Goal: Task Accomplishment & Management: Manage account settings

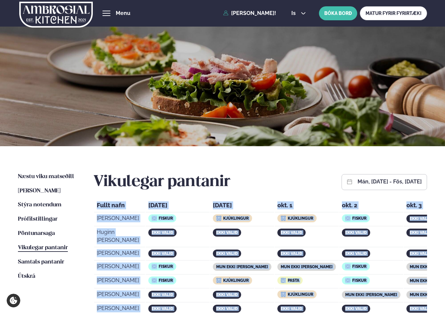
click at [48, 246] on span "Vikulegar pantanir" at bounding box center [43, 248] width 50 height 6
click at [46, 248] on span "Vikulegar pantanir" at bounding box center [43, 248] width 50 height 6
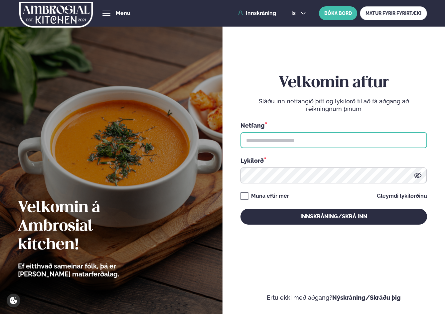
click at [291, 140] on input "text" at bounding box center [333, 140] width 186 height 16
type input "**********"
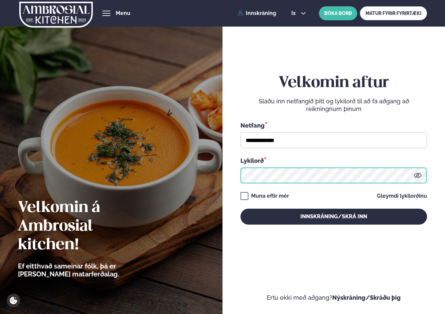
click at [240, 209] on button "Innskráning/Skrá inn" at bounding box center [333, 217] width 186 height 16
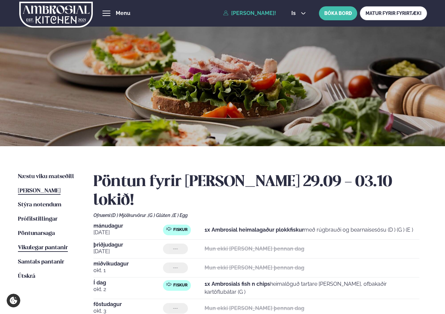
click at [34, 247] on span "Vikulegar pantanir" at bounding box center [43, 248] width 50 height 6
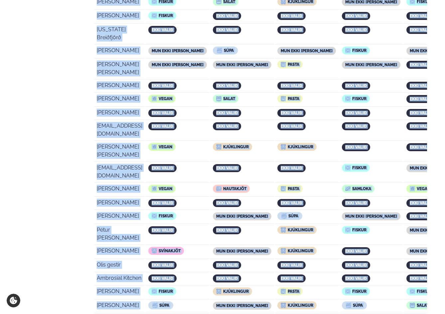
scroll to position [1331, 0]
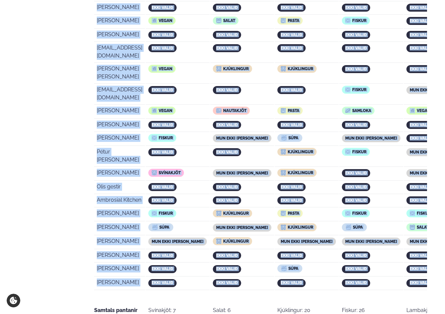
drag, startPoint x: 94, startPoint y: 94, endPoint x: 408, endPoint y: 92, distance: 313.9
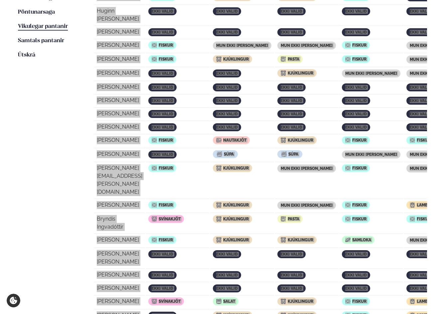
scroll to position [113, 0]
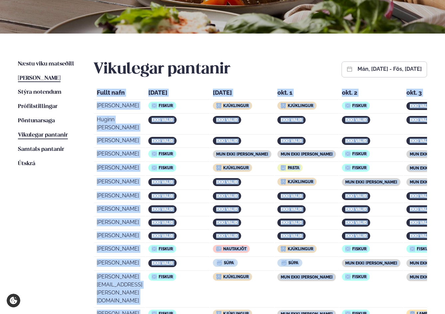
click at [49, 76] on span "[PERSON_NAME]" at bounding box center [39, 78] width 43 height 6
